Goal: Find specific page/section: Find specific page/section

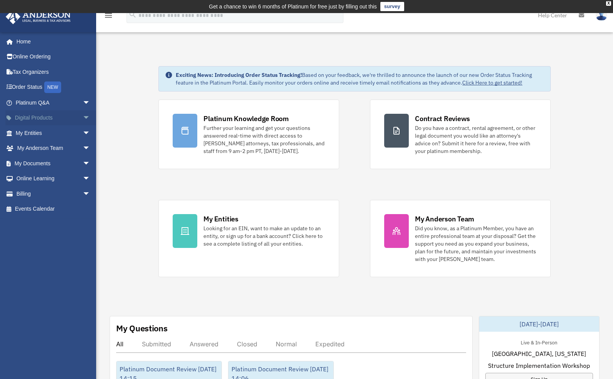
click at [83, 117] on span "arrow_drop_down" at bounding box center [90, 118] width 15 height 16
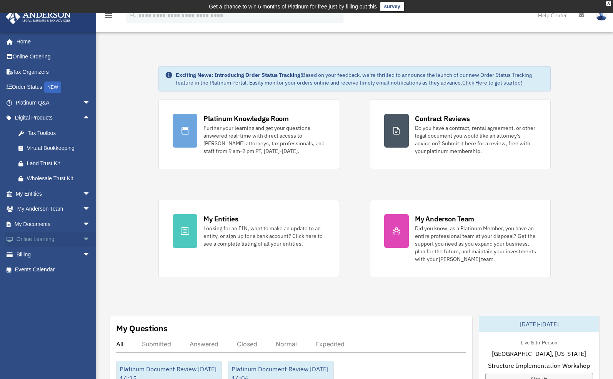
click at [83, 237] on span "arrow_drop_down" at bounding box center [90, 240] width 15 height 16
click at [83, 301] on span "arrow_drop_down" at bounding box center [90, 301] width 15 height 16
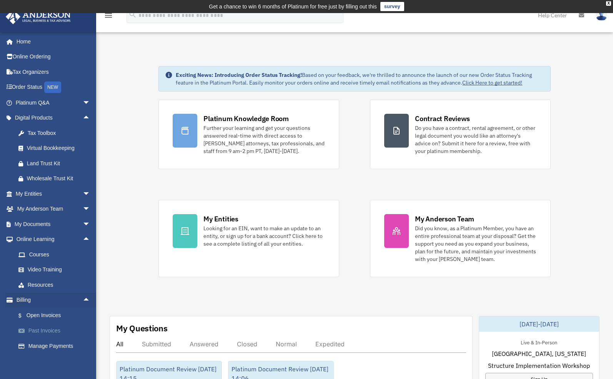
click at [43, 325] on link "Past Invoices" at bounding box center [56, 330] width 91 height 15
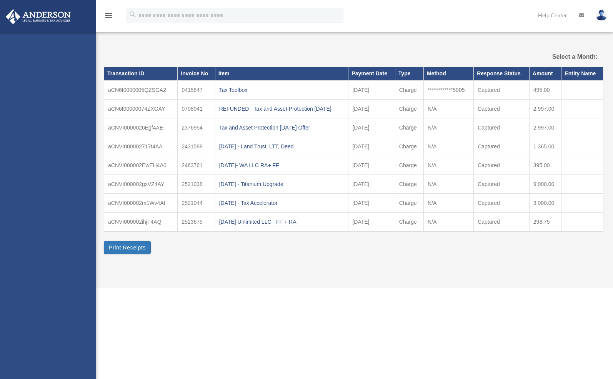
select select
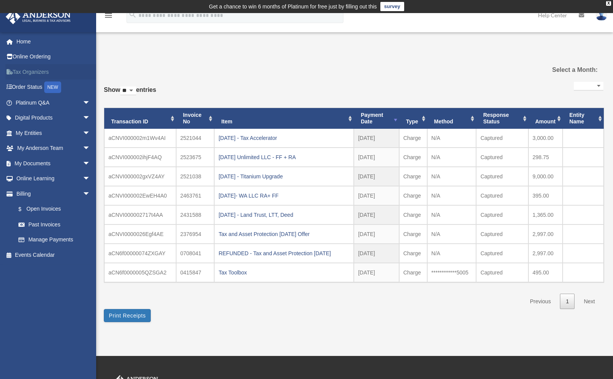
click at [50, 72] on link "Tax Organizers" at bounding box center [53, 71] width 96 height 15
